Goal: Submit feedback/report problem

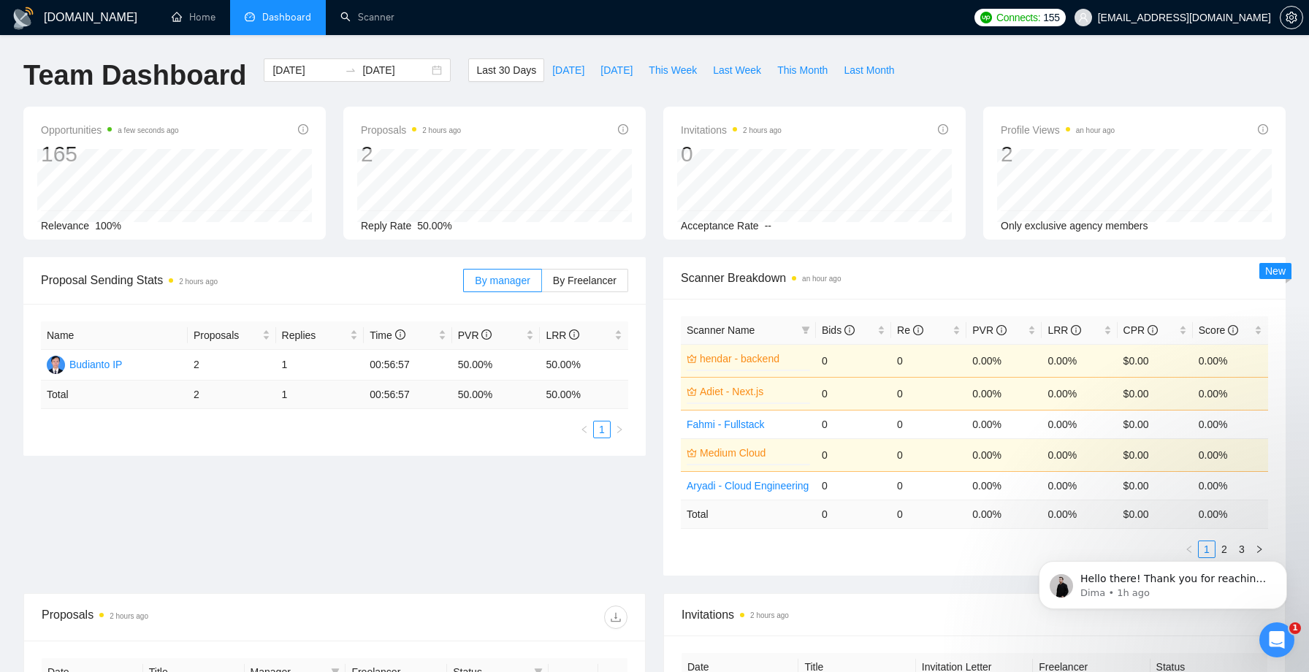
click at [1274, 640] on icon "Open Intercom Messenger" at bounding box center [1277, 640] width 24 height 24
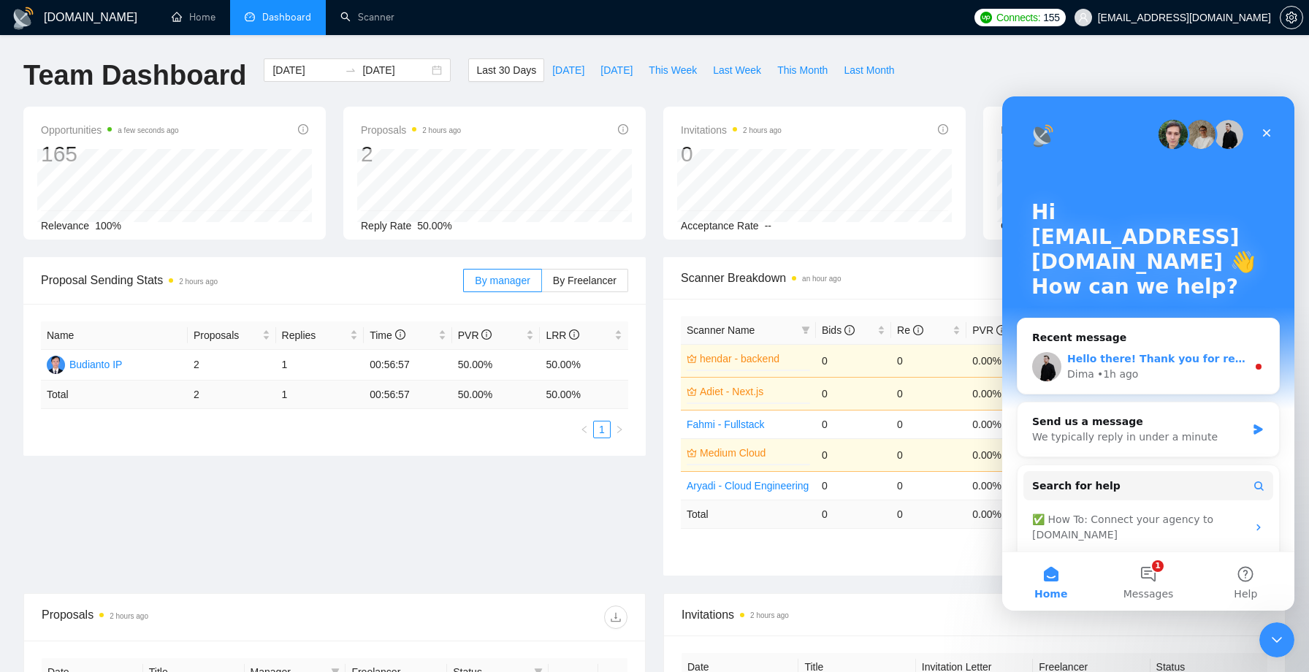
click at [1214, 352] on div "Hello there! Thank you for reaching out. This is expected behavior - we switche…" at bounding box center [1157, 358] width 180 height 15
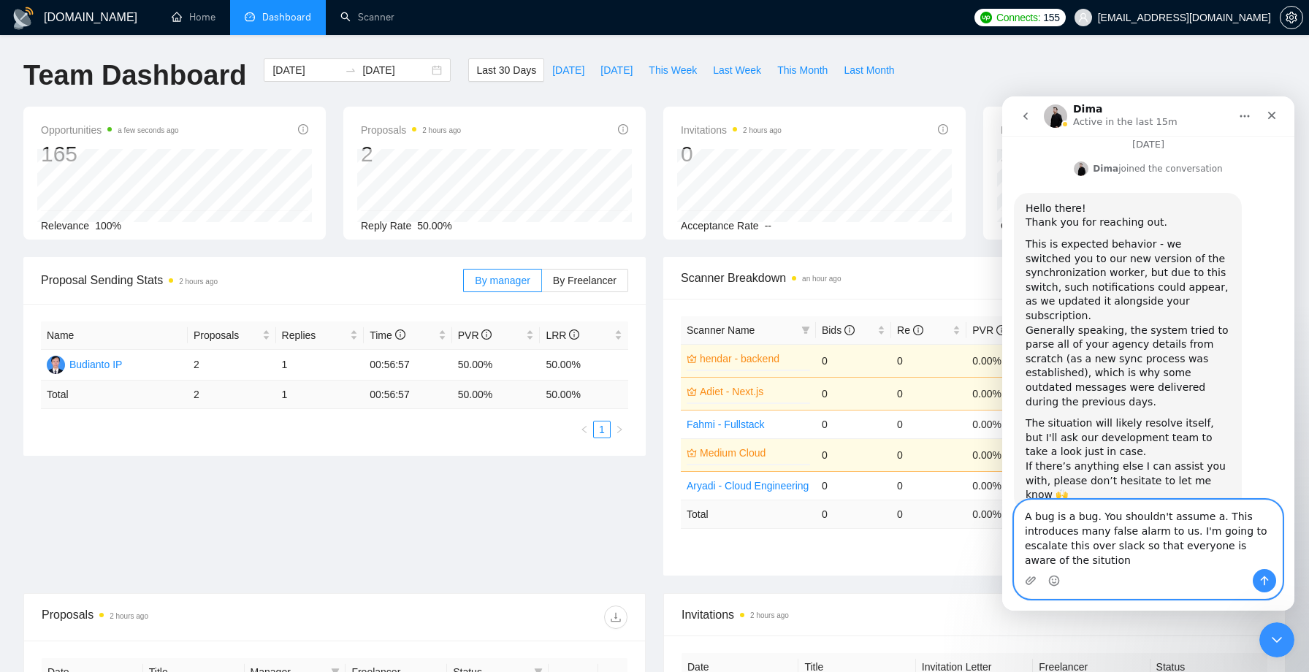
scroll to position [578, 0]
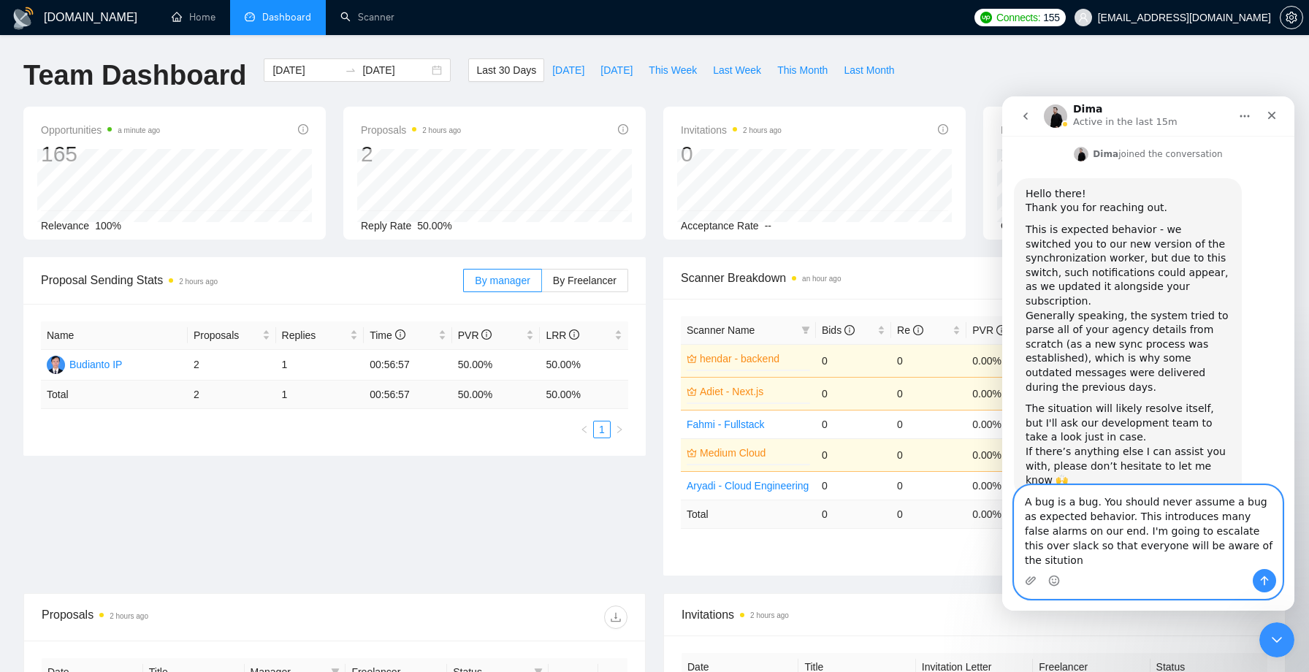
type textarea "A bug is a bug. You should never assume a bug as expected behavior. This introd…"
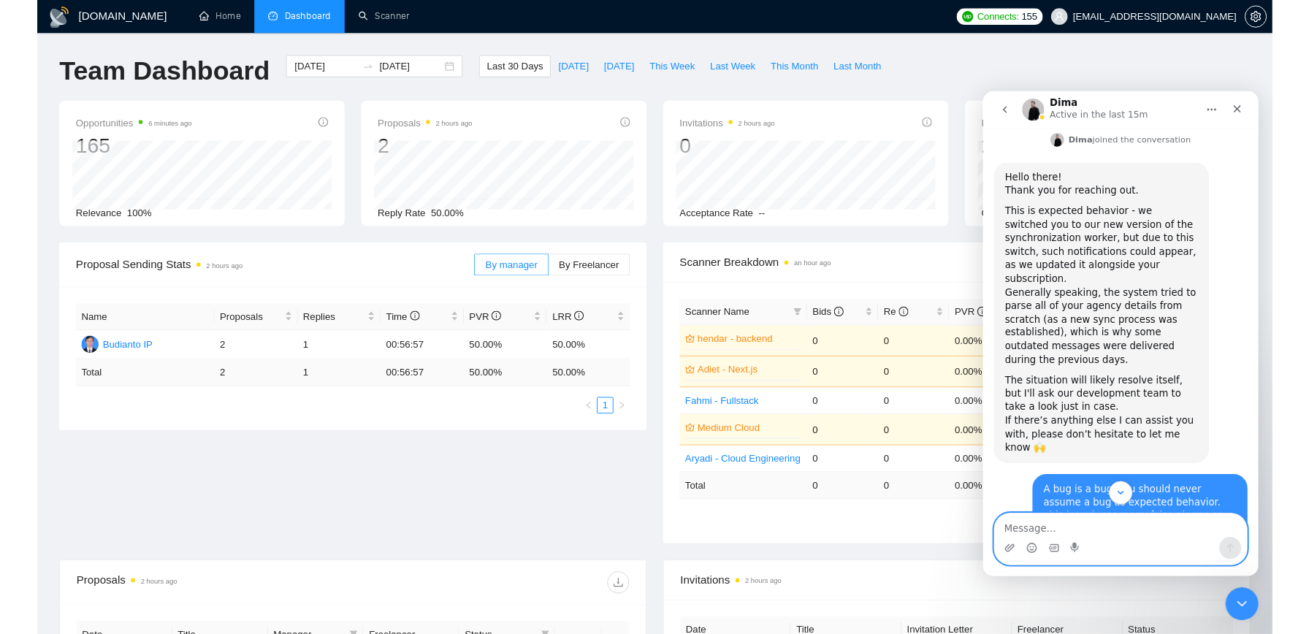
scroll to position [571, 0]
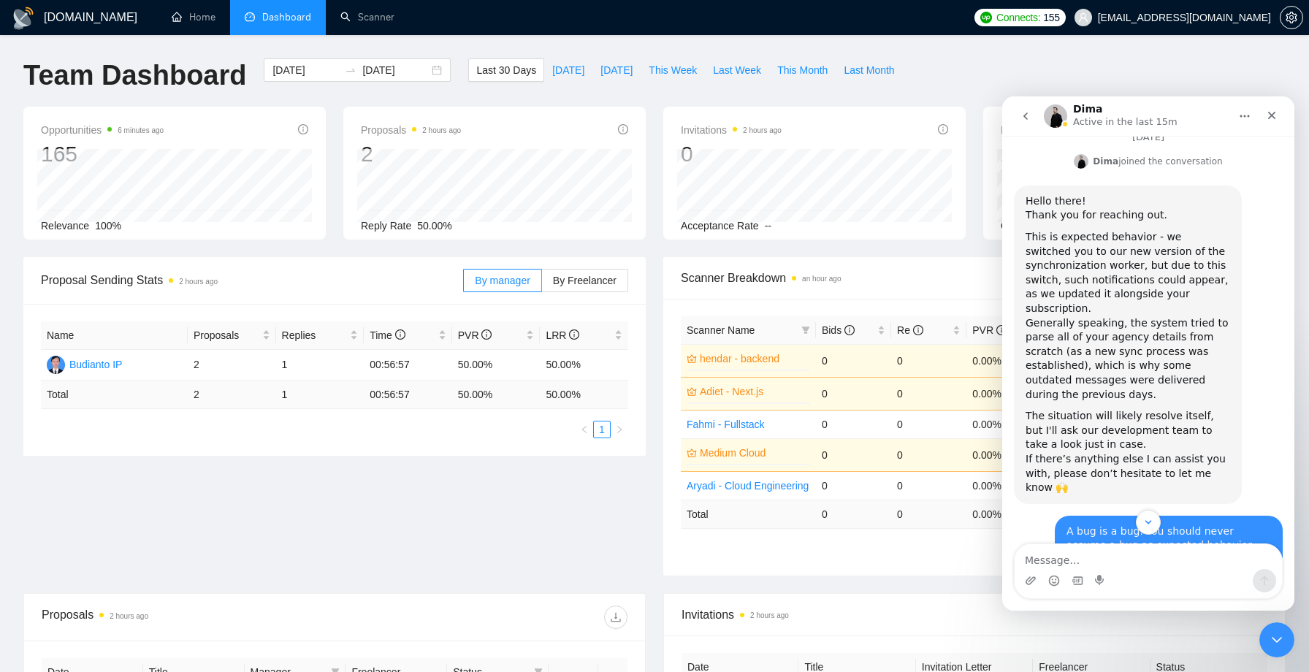
click at [1071, 251] on div "This is expected behavior - we switched you to our new version of the synchroni…" at bounding box center [1127, 273] width 205 height 86
click at [1117, 256] on div "This is expected behavior - we switched you to our new version of the synchroni…" at bounding box center [1127, 273] width 205 height 86
copy div "synchronization worker"
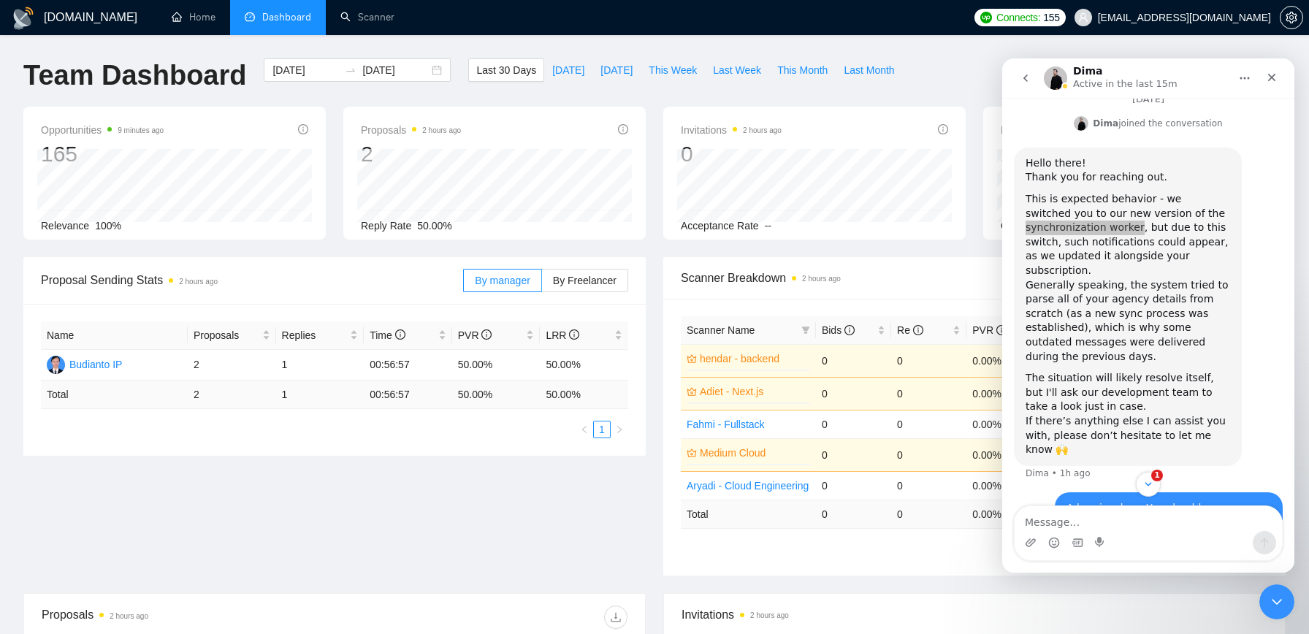
scroll to position [837, 0]
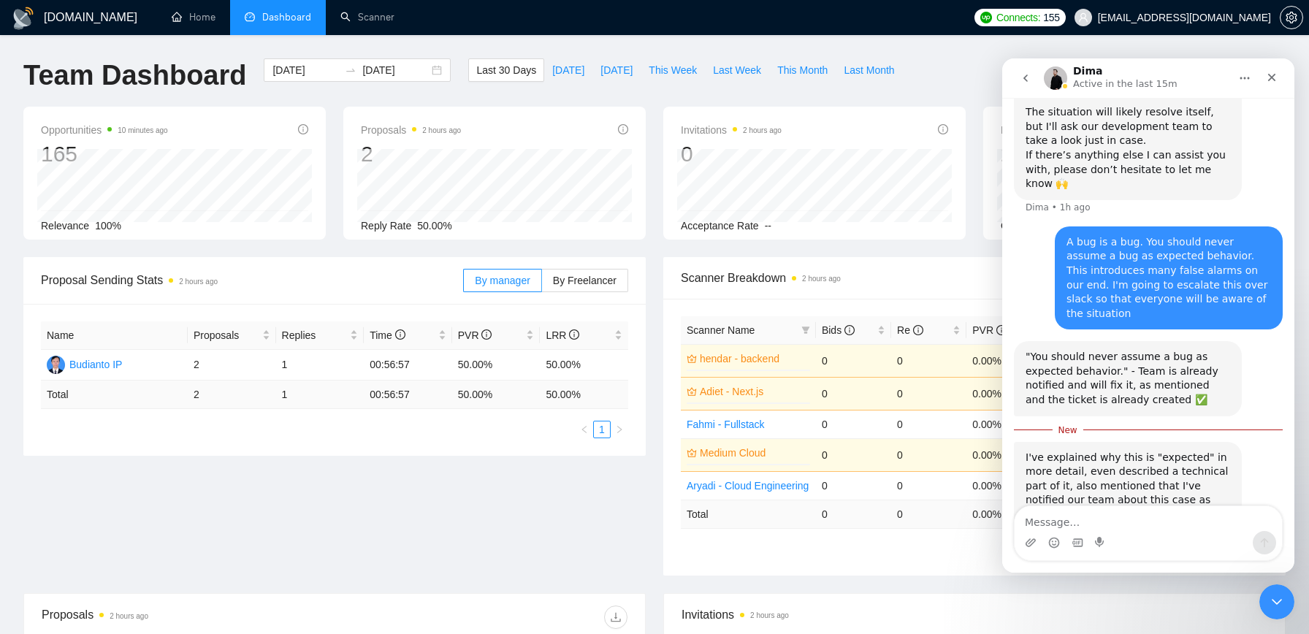
click at [1024, 75] on icon "go back" at bounding box center [1026, 78] width 12 height 12
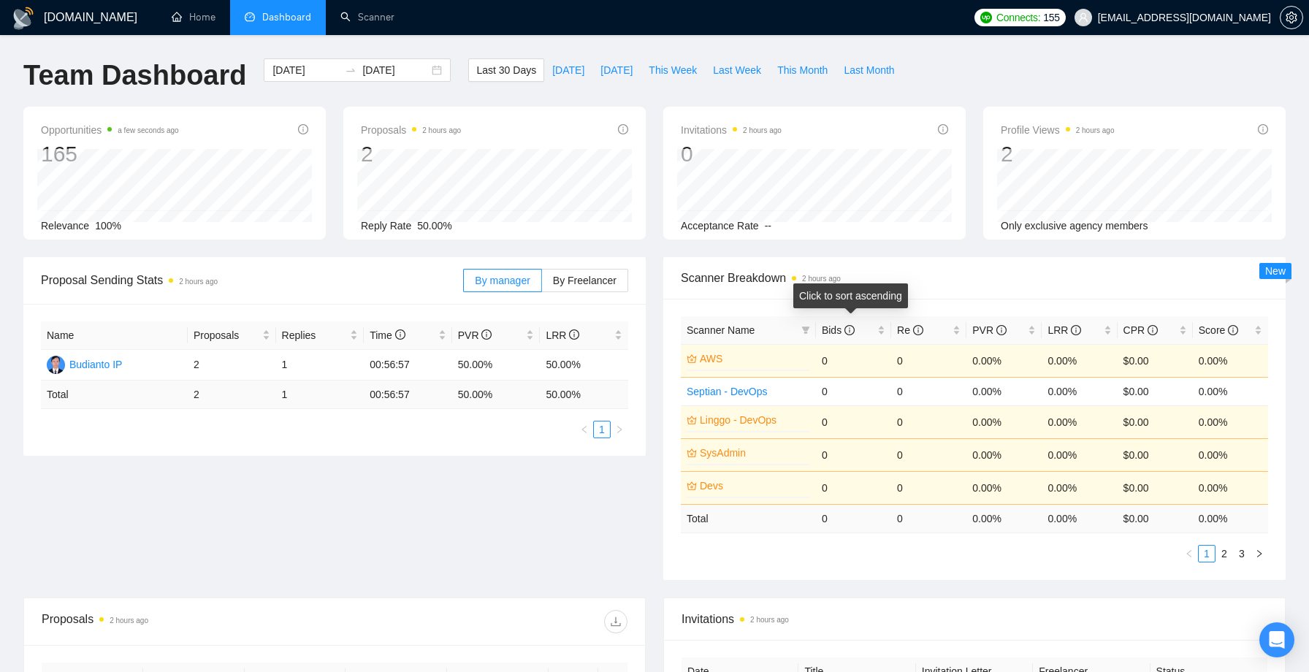
scroll to position [286, 0]
